Goal: Task Accomplishment & Management: Complete application form

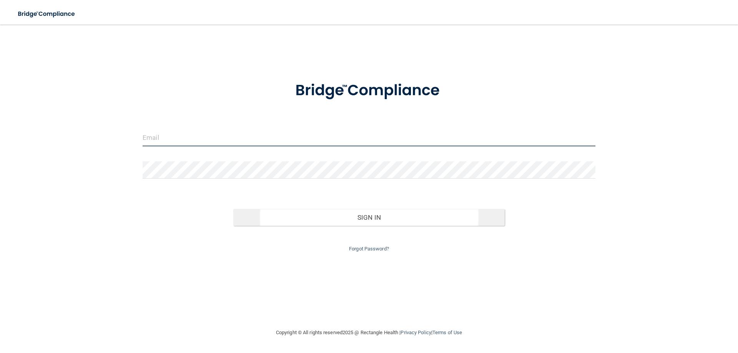
type input "[EMAIL_ADDRESS][DOMAIN_NAME]"
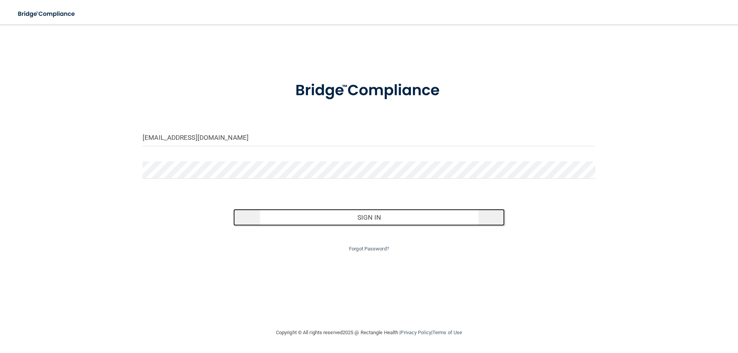
click at [378, 221] on button "Sign In" at bounding box center [369, 217] width 272 height 17
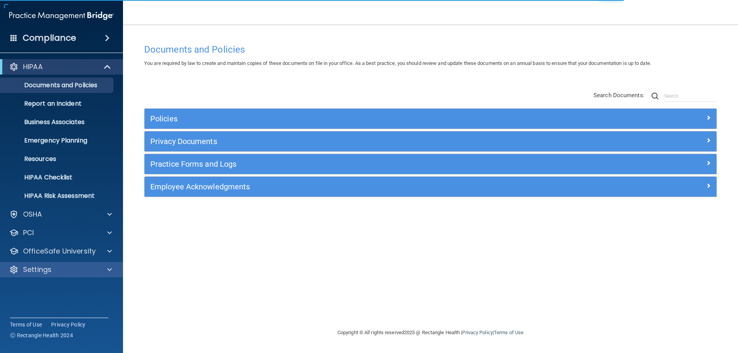
click at [94, 266] on div "Settings" at bounding box center [50, 269] width 95 height 9
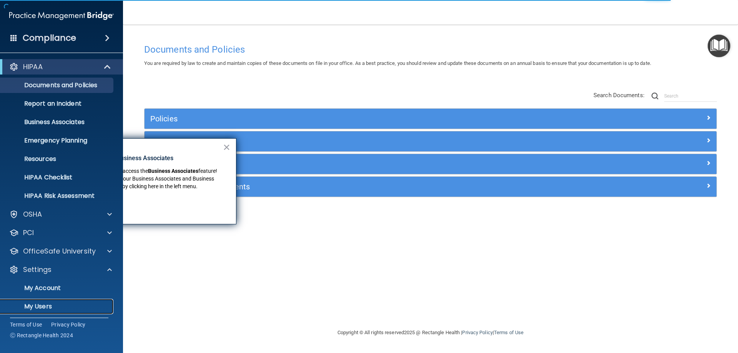
click at [79, 301] on link "My Users" at bounding box center [52, 306] width 121 height 15
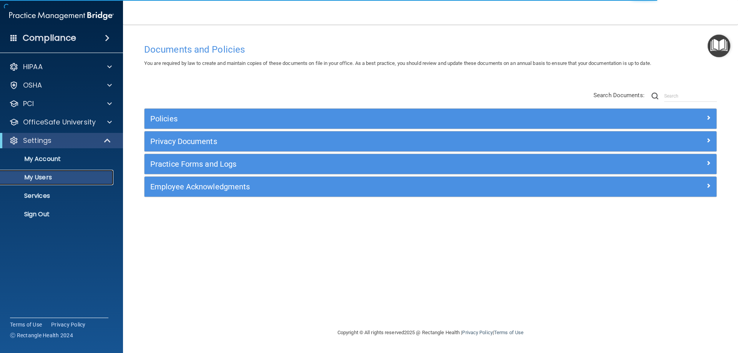
select select "20"
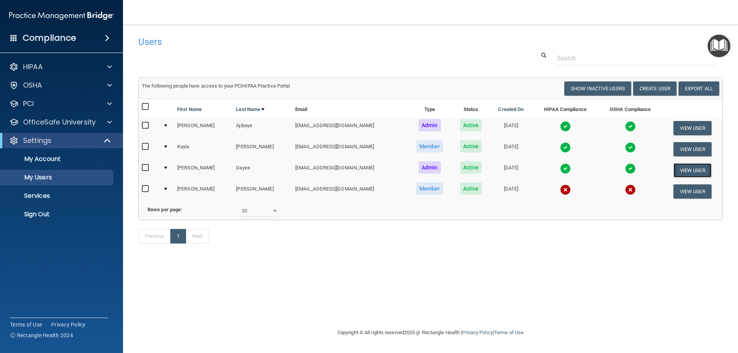
click at [694, 173] on button "View User" at bounding box center [693, 170] width 38 height 14
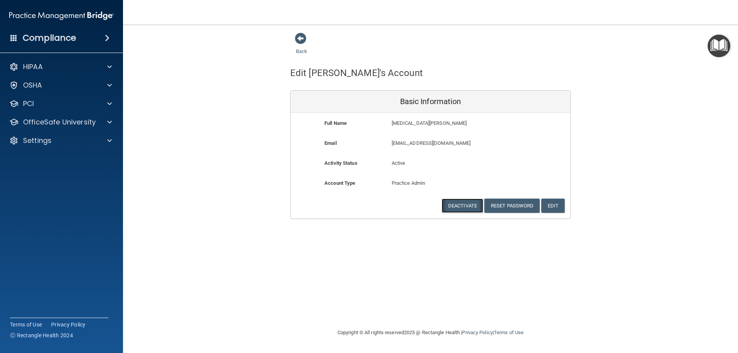
click at [462, 203] on button "Deactivate" at bounding box center [463, 206] width 42 height 14
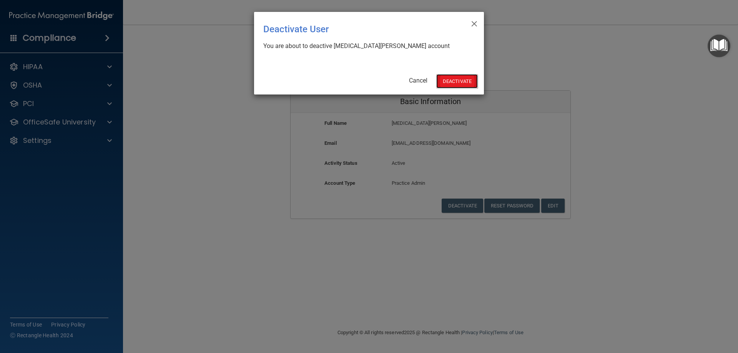
click at [469, 81] on button "Deactivate" at bounding box center [457, 81] width 42 height 14
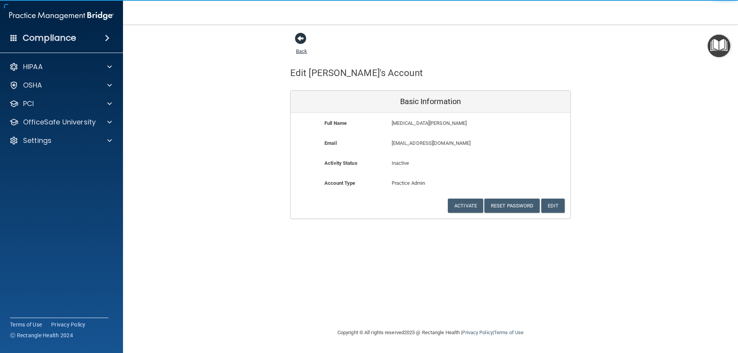
click at [302, 38] on span at bounding box center [301, 39] width 12 height 12
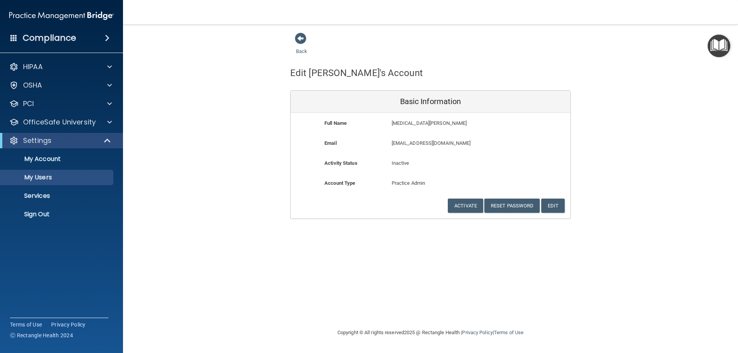
select select "20"
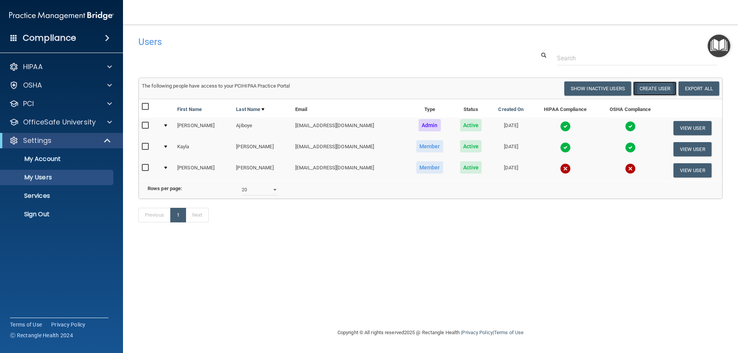
click at [652, 90] on button "Create User" at bounding box center [654, 88] width 43 height 14
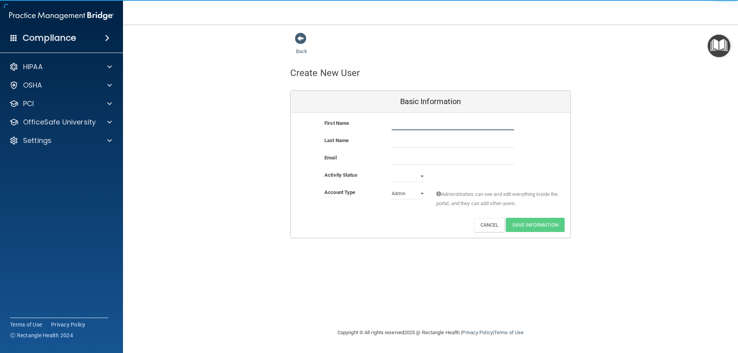
click at [406, 123] on input "text" at bounding box center [453, 125] width 123 height 12
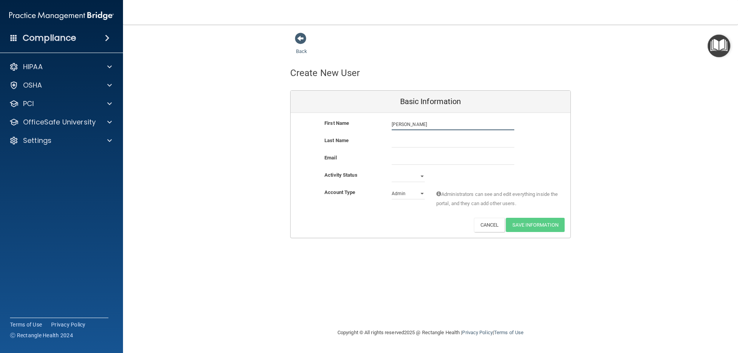
type input "Myisha"
click at [408, 139] on input "text" at bounding box center [453, 142] width 123 height 12
type input "Mitchell"
click at [413, 157] on input "email" at bounding box center [453, 159] width 123 height 12
paste input "myishamitchell33@gmail.com"
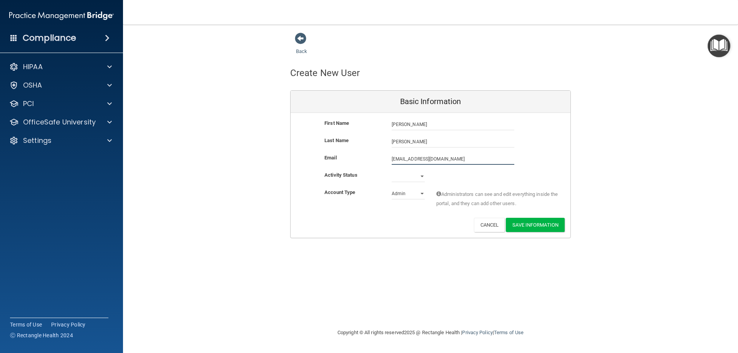
type input "myishamitchell33@gmail.com"
click at [421, 176] on select "Active Inactive" at bounding box center [408, 178] width 33 height 12
select select "active"
click at [392, 171] on select "Active Inactive" at bounding box center [408, 177] width 33 height 12
click at [422, 192] on select "Admin Member" at bounding box center [408, 194] width 33 height 12
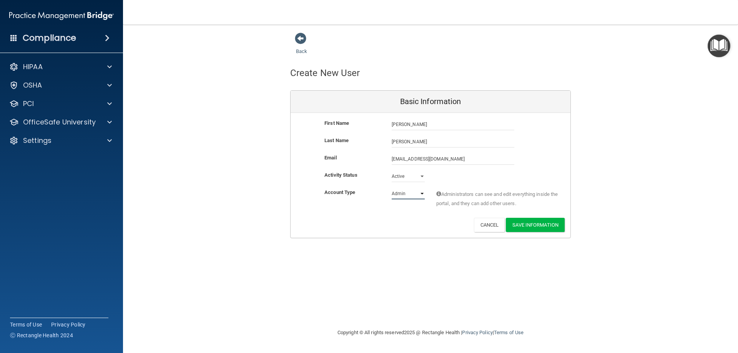
select select "practice_member"
click at [392, 188] on select "Admin Member" at bounding box center [408, 194] width 33 height 12
click at [537, 223] on button "Save Information" at bounding box center [535, 225] width 59 height 14
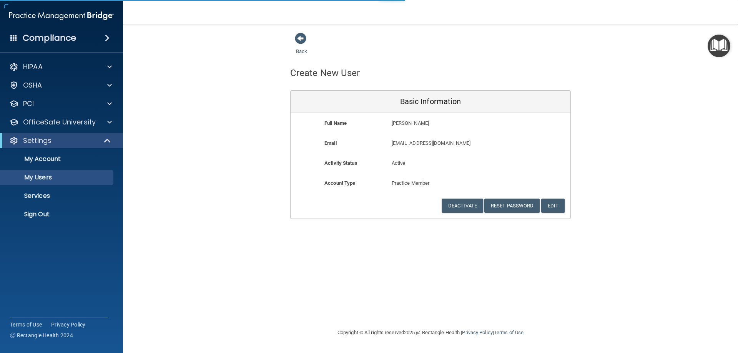
select select "20"
